Goal: Transaction & Acquisition: Obtain resource

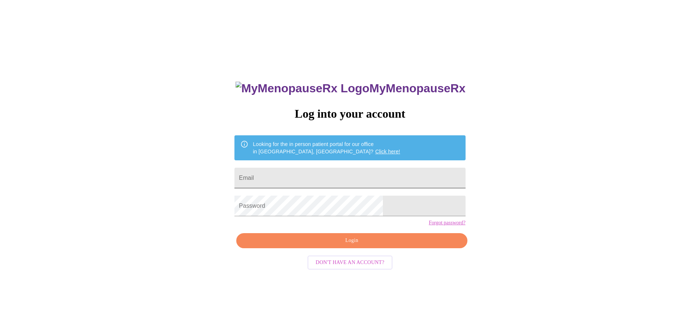
click at [307, 172] on input "Email" at bounding box center [349, 178] width 231 height 21
type input "kathryncleona@gmail.com"
click at [377, 245] on span "Login" at bounding box center [352, 240] width 214 height 9
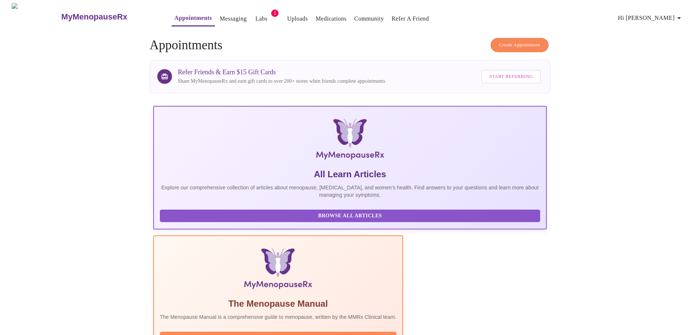
click at [255, 15] on link "Labs" at bounding box center [261, 19] width 12 height 10
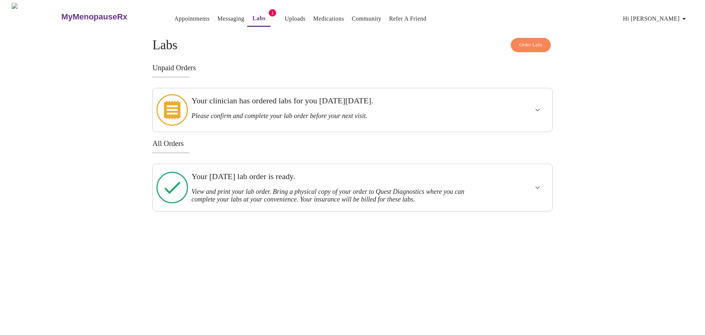
click at [253, 102] on h3 "Your clinician has ordered labs for you on Monday, August 4th." at bounding box center [333, 101] width 284 height 10
click at [540, 101] on button "show more" at bounding box center [538, 110] width 18 height 18
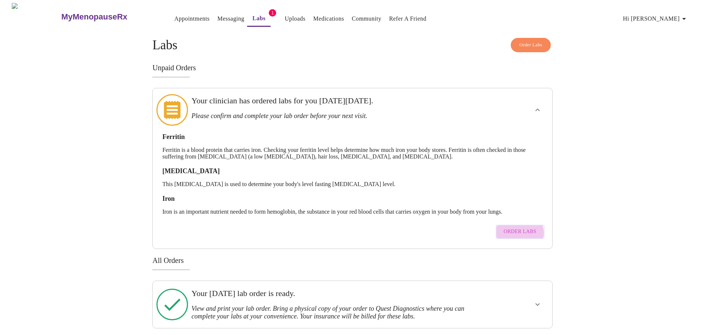
click at [521, 227] on span "Order Labs" at bounding box center [520, 231] width 33 height 9
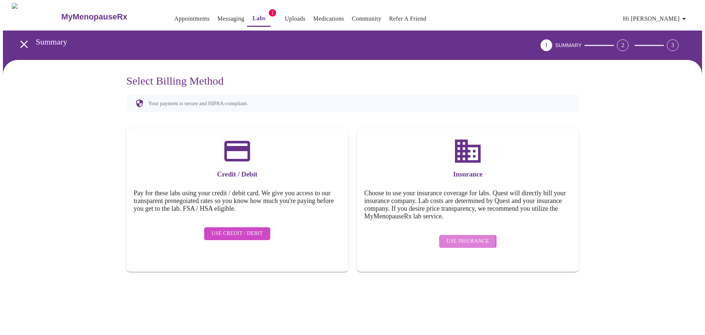
click at [457, 237] on span "Use Insurance" at bounding box center [468, 241] width 42 height 9
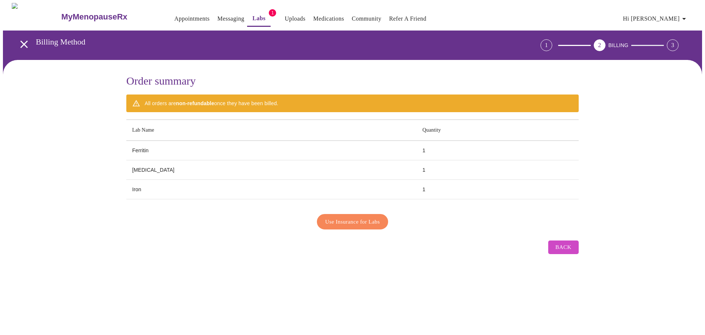
click at [380, 221] on span "Use Insurance for Labs" at bounding box center [352, 222] width 55 height 10
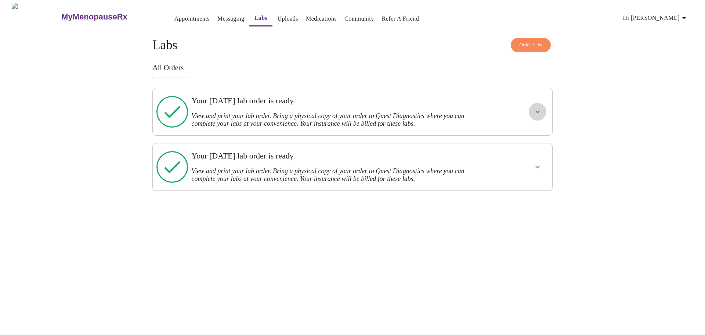
click at [537, 112] on icon "show more" at bounding box center [537, 111] width 9 height 9
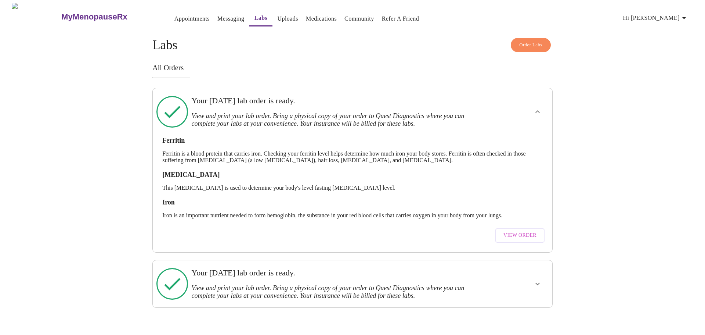
drag, startPoint x: 517, startPoint y: 227, endPoint x: 508, endPoint y: 229, distance: 9.4
click at [517, 231] on span "View Order" at bounding box center [520, 235] width 33 height 9
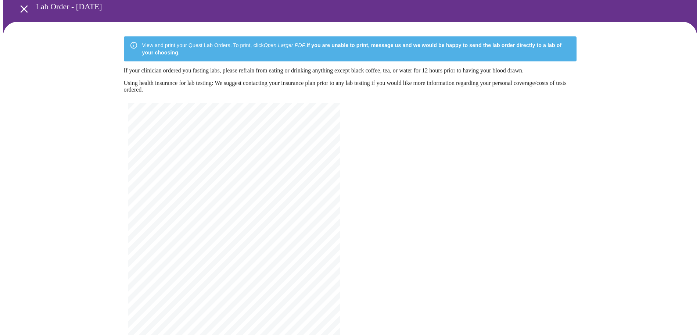
scroll to position [117, 0]
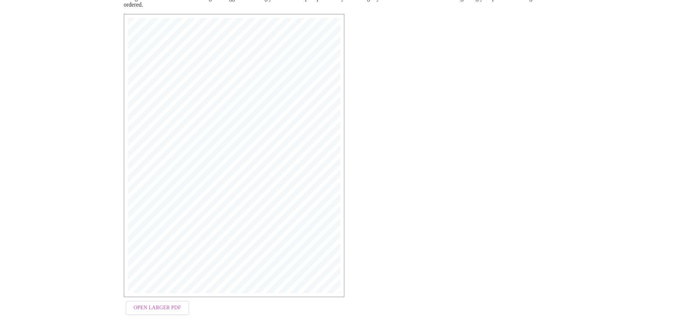
click at [171, 312] on span "Open Larger PDF" at bounding box center [157, 307] width 47 height 9
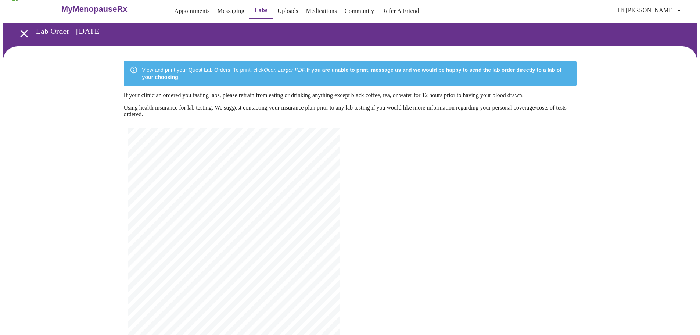
scroll to position [7, 0]
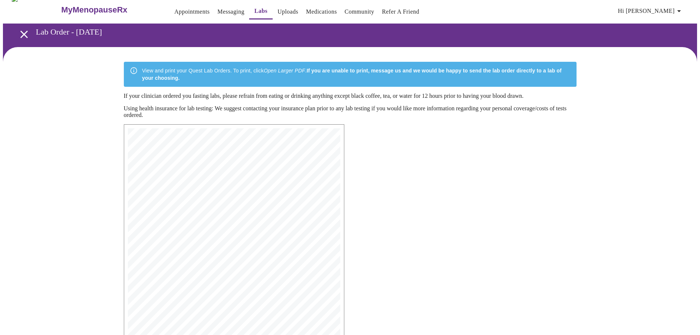
click at [254, 7] on link "Labs" at bounding box center [260, 11] width 13 height 10
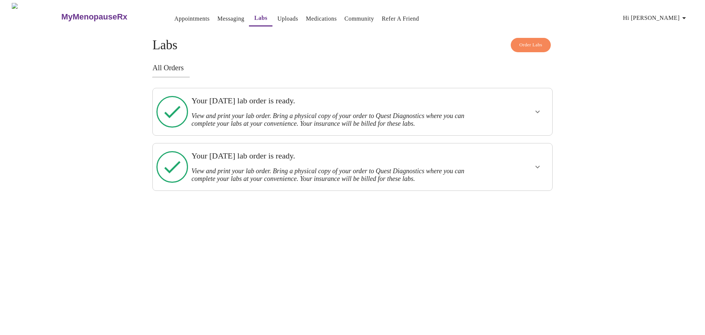
click at [535, 162] on icon "show more" at bounding box center [537, 166] width 9 height 9
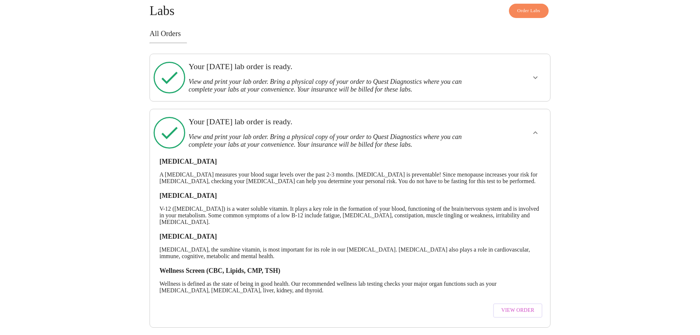
scroll to position [47, 0]
click at [515, 306] on span "View Order" at bounding box center [517, 310] width 33 height 9
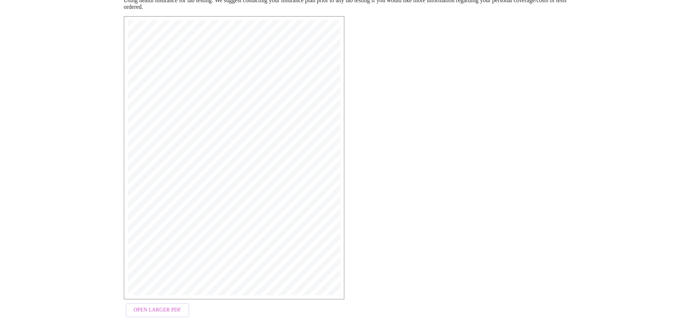
scroll to position [117, 0]
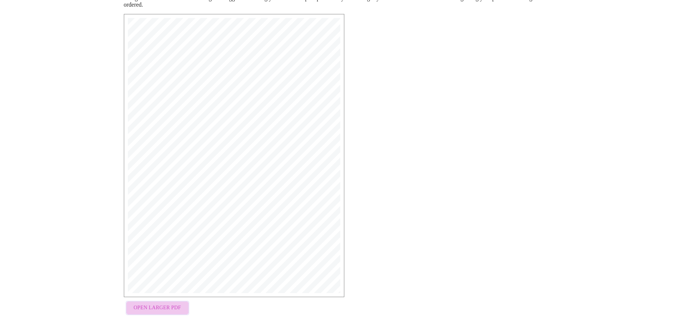
click at [161, 310] on span "Open Larger PDF" at bounding box center [157, 307] width 47 height 9
click at [163, 308] on span "Open Larger PDF" at bounding box center [157, 307] width 47 height 9
click at [167, 309] on span "Open Larger PDF" at bounding box center [157, 307] width 47 height 9
